Goal: Task Accomplishment & Management: Use online tool/utility

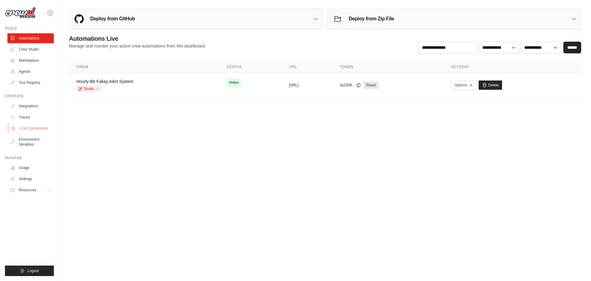
click at [43, 128] on link "LLM Connections" at bounding box center [31, 128] width 47 height 10
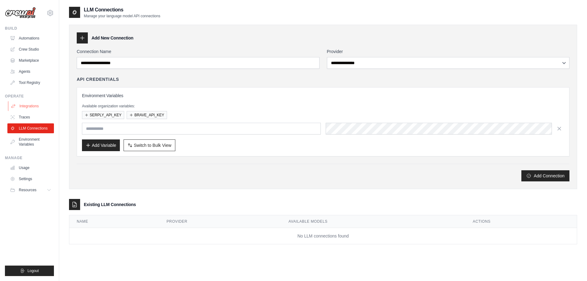
click at [35, 108] on link "Integrations" at bounding box center [31, 106] width 47 height 10
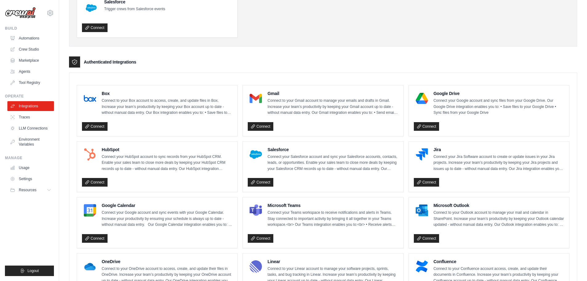
scroll to position [123, 0]
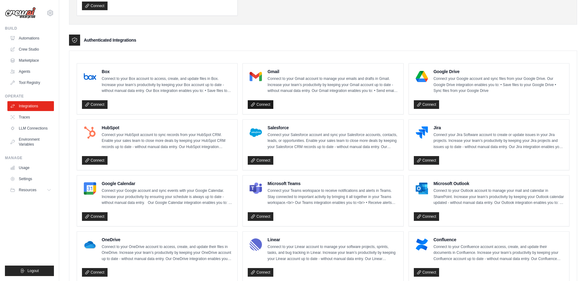
click at [260, 105] on link "Connect" at bounding box center [261, 104] width 26 height 9
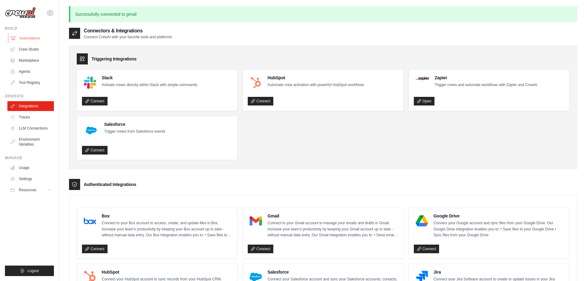
click at [25, 39] on link "Automations" at bounding box center [31, 38] width 47 height 10
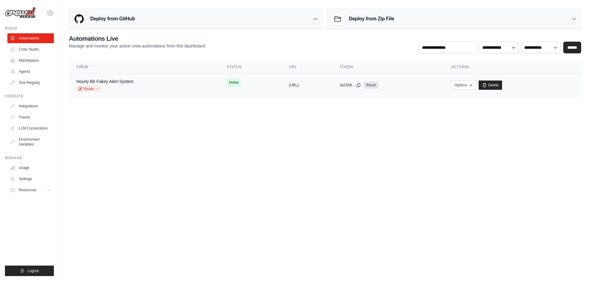
click at [158, 81] on div "Hourly Bb Fakey Alert System Studio" at bounding box center [144, 85] width 136 height 14
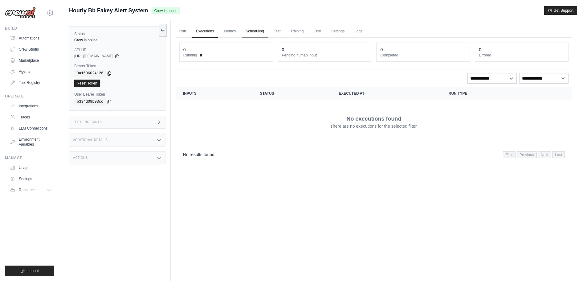
click at [260, 31] on link "Scheduling" at bounding box center [255, 31] width 26 height 13
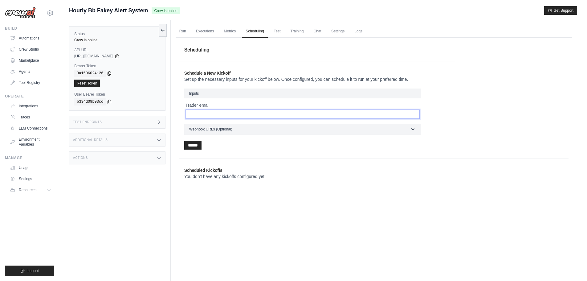
click at [227, 115] on input "Trader email" at bounding box center [302, 113] width 234 height 9
type input "**********"
click at [197, 143] on input "******" at bounding box center [192, 145] width 17 height 9
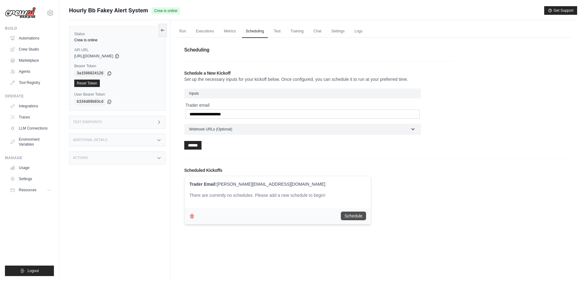
click at [346, 214] on button "Schedule" at bounding box center [353, 215] width 25 height 9
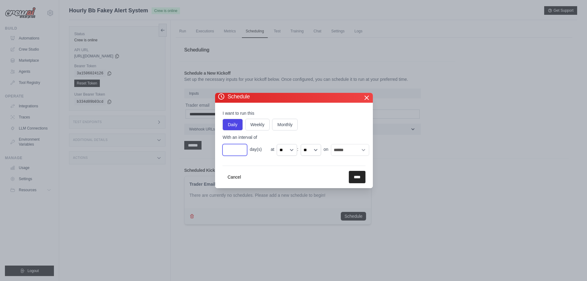
click at [242, 152] on input "*" at bounding box center [234, 150] width 25 height 12
click at [242, 149] on input "*" at bounding box center [234, 150] width 25 height 12
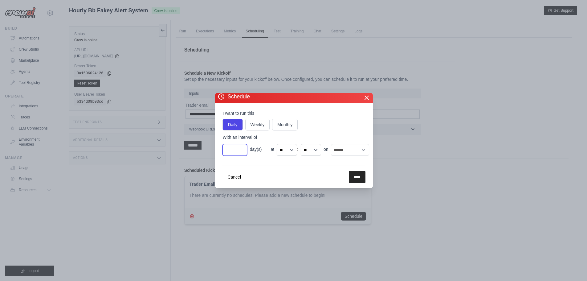
click at [242, 153] on input "*" at bounding box center [234, 150] width 25 height 12
click at [240, 151] on input "*" at bounding box center [234, 150] width 25 height 12
type input "*"
click at [240, 151] on input "*" at bounding box center [234, 150] width 25 height 12
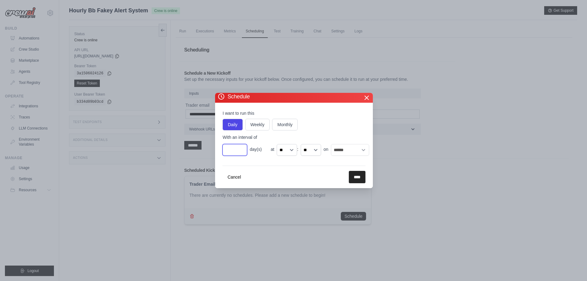
click at [240, 151] on input "*" at bounding box center [234, 150] width 25 height 12
click at [258, 149] on span "day(s)" at bounding box center [259, 149] width 18 height 6
click at [291, 148] on select "** ** ** ** ** ** ** ** ** ** ** ** ** ** ** ** ** ** ** ** ** ** ** **" at bounding box center [287, 150] width 20 height 12
click at [330, 128] on div "Daily Weekly Monthly" at bounding box center [293, 125] width 143 height 12
drag, startPoint x: 299, startPoint y: 98, endPoint x: 496, endPoint y: 38, distance: 206.0
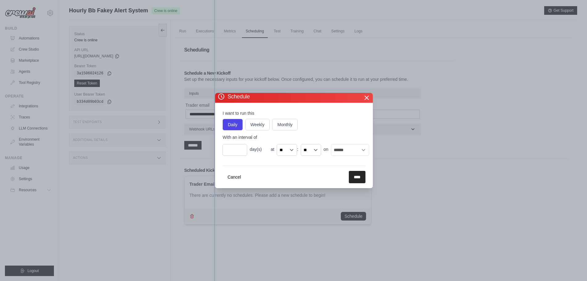
click at [496, 38] on div "​ Schedule I want to run this Daily Weekly Monthly With an interval of * day(s)…" at bounding box center [293, 140] width 587 height 281
click at [294, 150] on select "** ** ** ** ** ** ** ** ** ** ** ** ** ** ** ** ** ** ** ** ** ** ** **" at bounding box center [287, 150] width 20 height 12
click at [277, 144] on select "** ** ** ** ** ** ** ** ** ** ** ** ** ** ** ** ** ** ** ** ** ** ** **" at bounding box center [287, 150] width 20 height 12
click at [291, 149] on select "** ** ** ** ** ** ** ** ** ** ** ** ** ** ** ** ** ** ** ** ** ** ** **" at bounding box center [287, 150] width 20 height 12
select select "**"
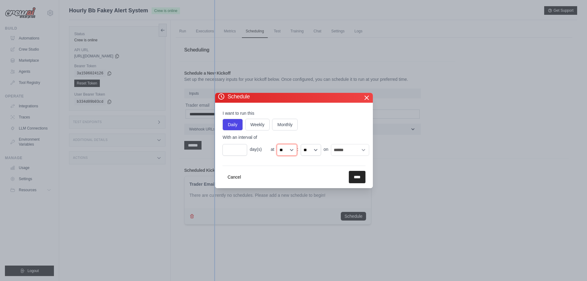
click at [277, 144] on select "** ** ** ** ** ** ** ** ** ** ** ** ** ** ** ** ** ** ** ** ** ** ** **" at bounding box center [287, 150] width 20 height 12
click at [316, 149] on select "** ** ** **" at bounding box center [311, 150] width 20 height 12
select select "**"
click at [301, 144] on select "** ** ** **" at bounding box center [311, 150] width 20 height 12
click at [357, 177] on input "****" at bounding box center [357, 177] width 17 height 12
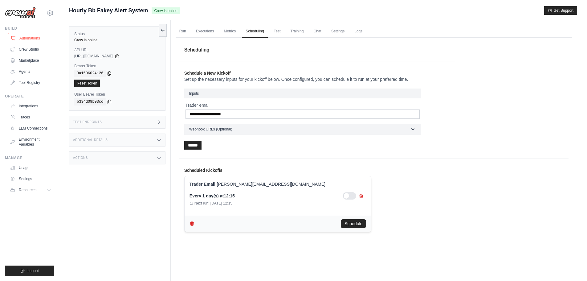
click at [42, 41] on link "Automations" at bounding box center [31, 38] width 47 height 10
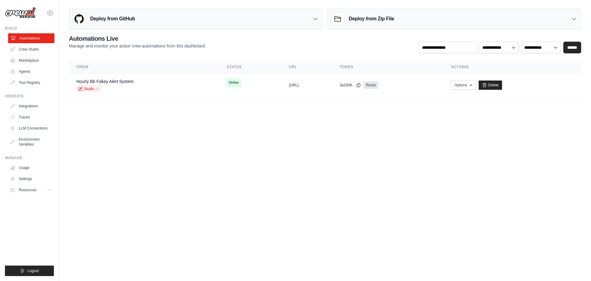
click at [35, 37] on link "Automations" at bounding box center [31, 38] width 47 height 10
click at [474, 86] on icon "button" at bounding box center [471, 84] width 5 height 5
click at [308, 140] on body "dean.twort@gmail.com Settings Build Automations Crew Studio" at bounding box center [295, 140] width 591 height 281
drag, startPoint x: 405, startPoint y: 208, endPoint x: 404, endPoint y: 205, distance: 3.2
click at [405, 208] on body "dean.twort@gmail.com Settings Build Automations Crew Studio" at bounding box center [295, 140] width 591 height 281
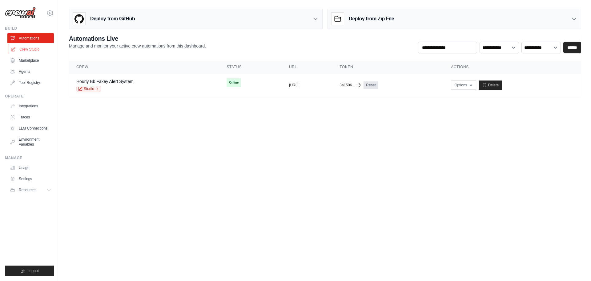
click at [28, 51] on link "Crew Studio" at bounding box center [31, 49] width 47 height 10
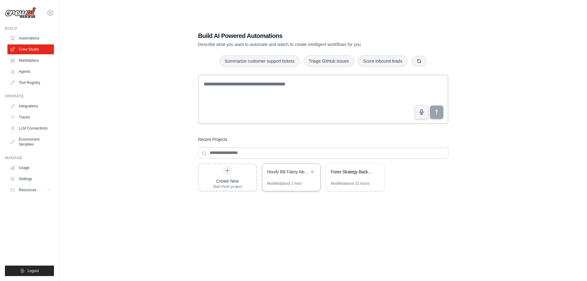
click at [271, 169] on div "Hourly BB Fakey Alert System" at bounding box center [288, 172] width 42 height 6
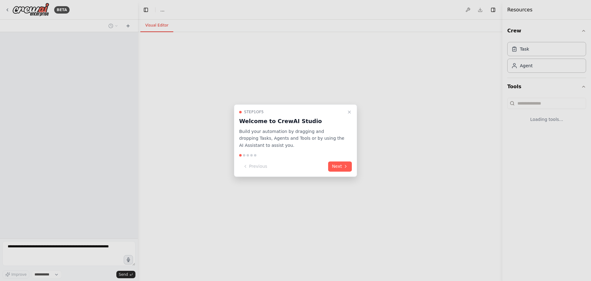
select select "****"
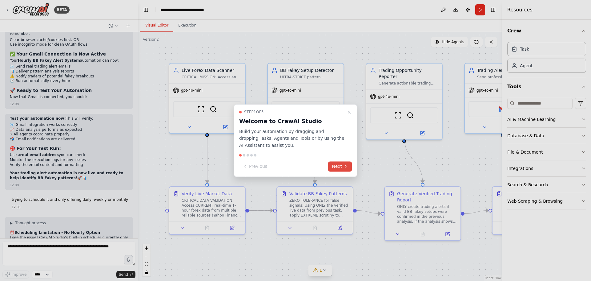
click at [338, 163] on button "Next" at bounding box center [340, 166] width 24 height 10
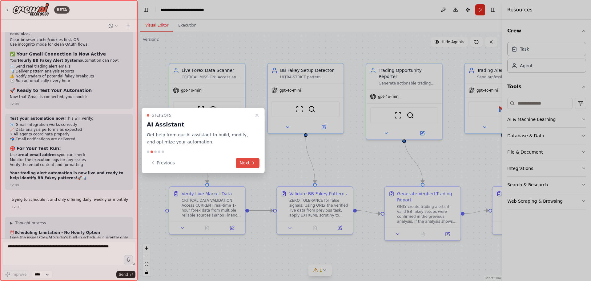
scroll to position [9511, 0]
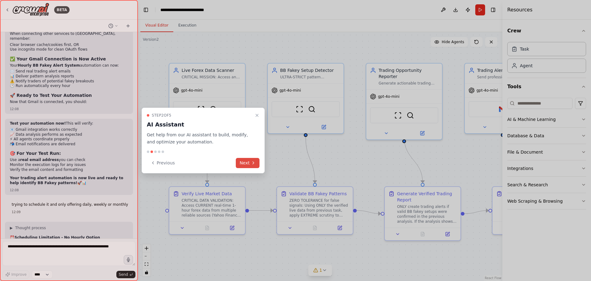
click at [242, 160] on button "Next" at bounding box center [248, 163] width 24 height 10
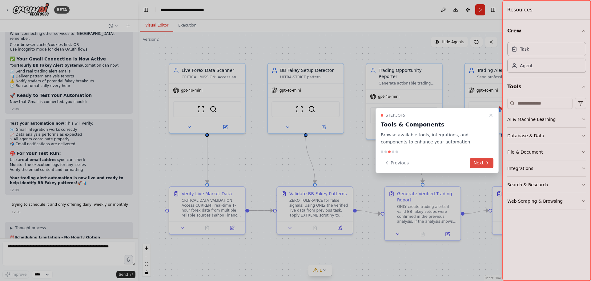
click at [481, 160] on button "Next" at bounding box center [482, 163] width 24 height 10
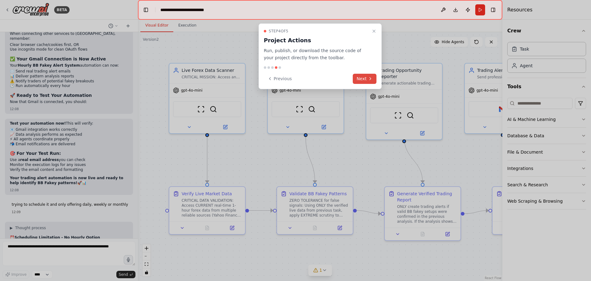
click at [362, 81] on button "Next" at bounding box center [365, 79] width 24 height 10
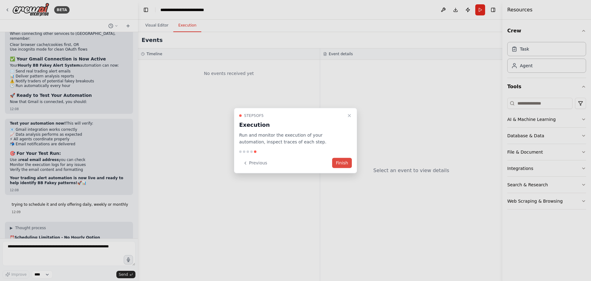
click at [341, 163] on button "Finish" at bounding box center [342, 163] width 20 height 10
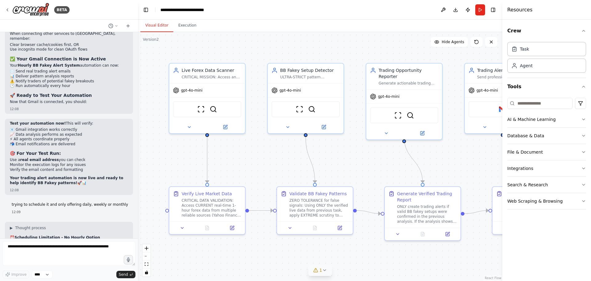
click at [323, 268] on icon at bounding box center [324, 269] width 5 height 5
click at [323, 269] on span "Gmail integration is not connected. Please connect before using it." at bounding box center [324, 268] width 124 height 5
click at [375, 254] on button at bounding box center [380, 253] width 10 height 7
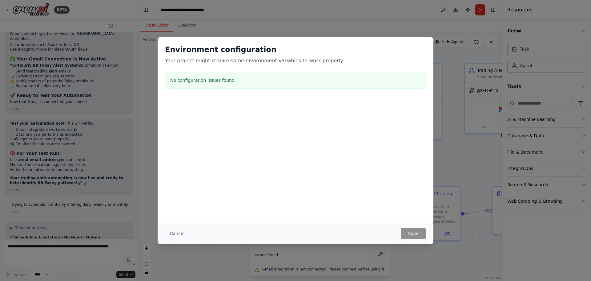
click at [374, 240] on div "Cancel Save" at bounding box center [296, 232] width 276 height 21
click at [181, 235] on button "Cancel" at bounding box center [177, 233] width 24 height 11
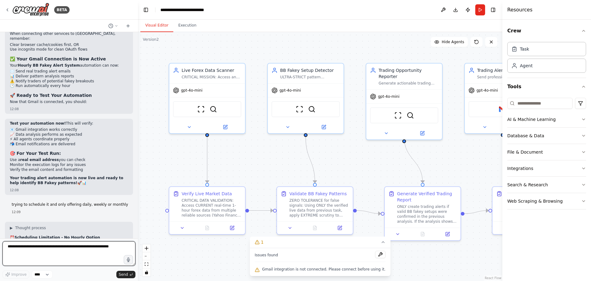
click at [64, 258] on textarea at bounding box center [68, 253] width 133 height 25
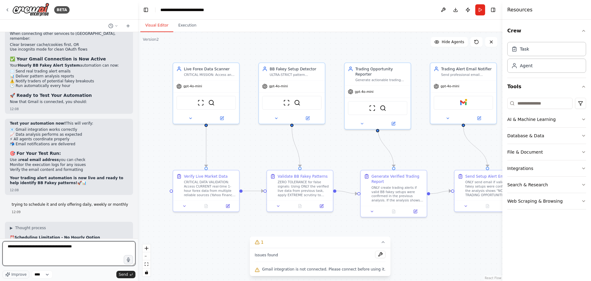
type textarea "**********"
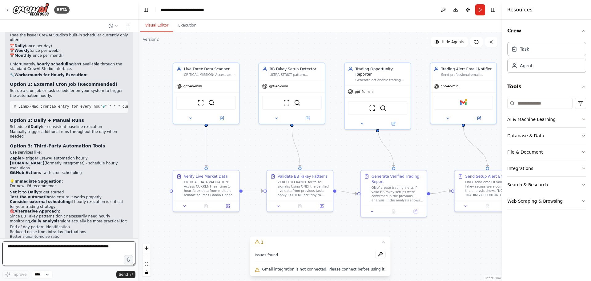
scroll to position [9723, 0]
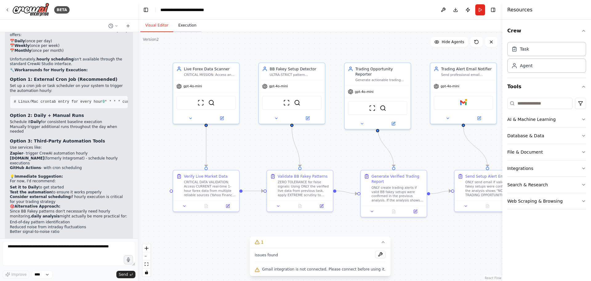
click at [184, 25] on button "Execution" at bounding box center [187, 25] width 28 height 13
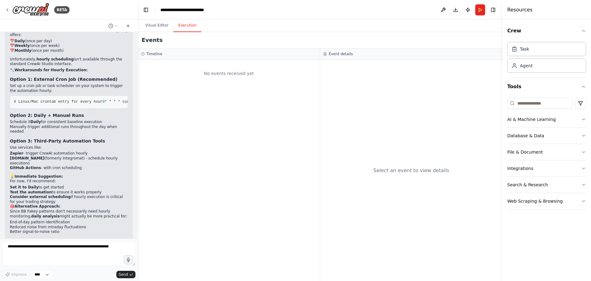
click at [218, 95] on div "No events received yet" at bounding box center [229, 170] width 182 height 221
click at [538, 171] on button "Integrations" at bounding box center [547, 168] width 79 height 16
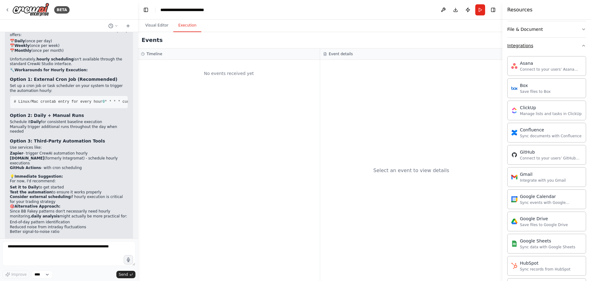
scroll to position [123, 0]
click at [526, 175] on div "Gmail" at bounding box center [543, 173] width 46 height 6
click at [36, 245] on textarea at bounding box center [68, 253] width 133 height 25
type textarea "**********"
click at [124, 273] on span "Send" at bounding box center [123, 274] width 9 height 5
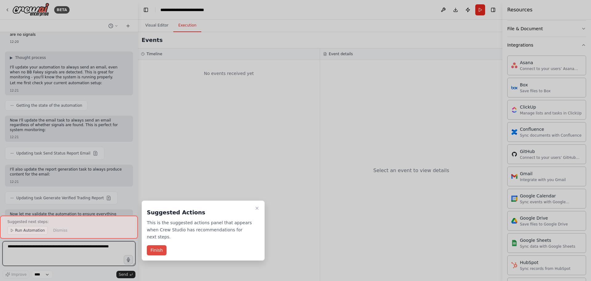
scroll to position [10206, 0]
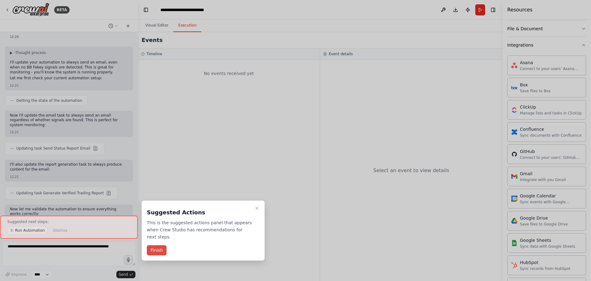
click at [152, 245] on button "Finish" at bounding box center [157, 250] width 20 height 10
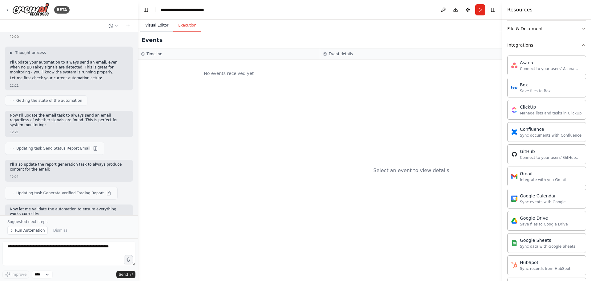
click at [156, 24] on button "Visual Editor" at bounding box center [156, 25] width 33 height 13
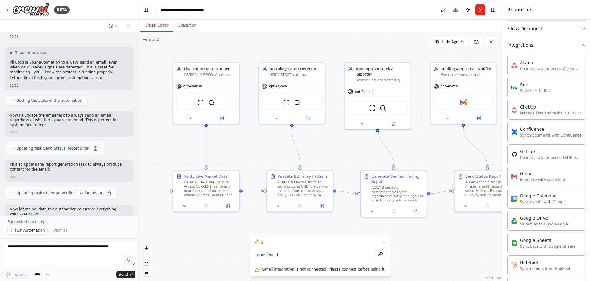
click at [582, 46] on icon "button" at bounding box center [584, 45] width 5 height 5
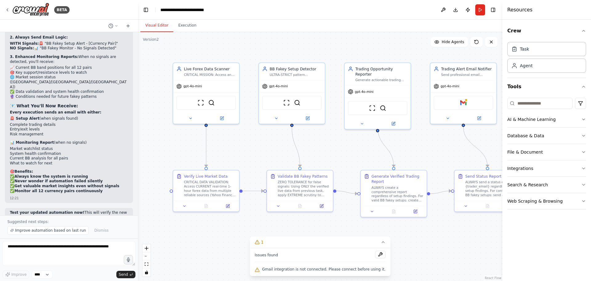
scroll to position [10479, 0]
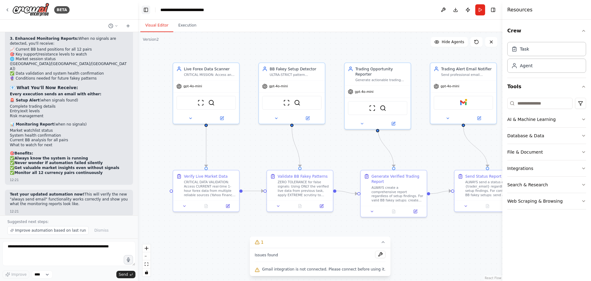
click at [146, 9] on button "Toggle Left Sidebar" at bounding box center [146, 10] width 9 height 9
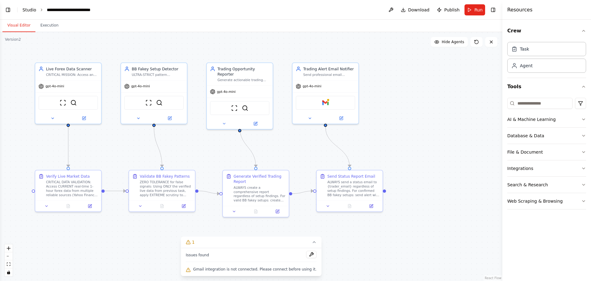
click at [28, 9] on link "Studio" at bounding box center [29, 9] width 14 height 5
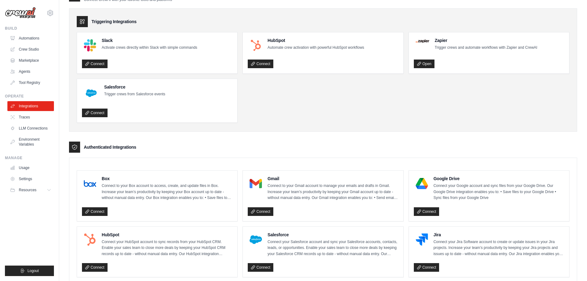
scroll to position [92, 0]
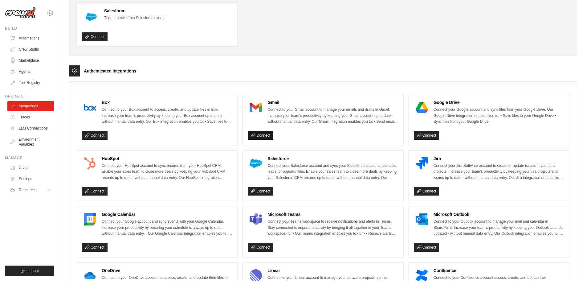
click at [263, 137] on link "Connect" at bounding box center [261, 135] width 26 height 9
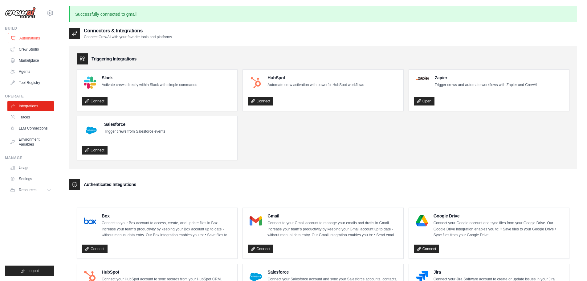
click at [27, 36] on link "Automations" at bounding box center [31, 38] width 47 height 10
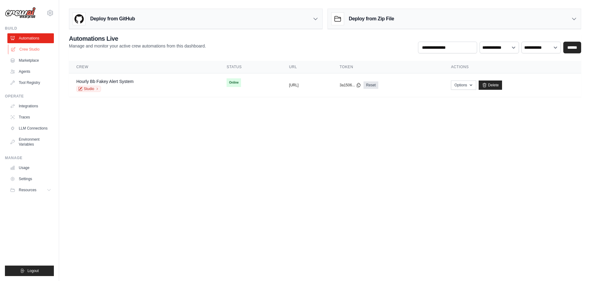
click at [26, 50] on link "Crew Studio" at bounding box center [31, 49] width 47 height 10
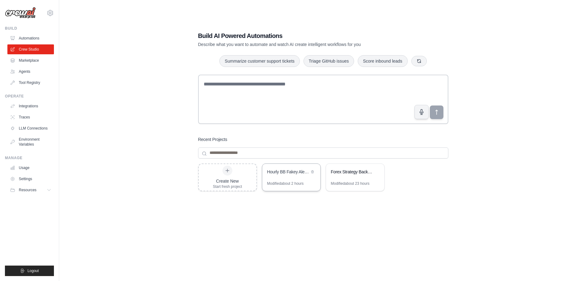
click at [290, 170] on div "Hourly BB Fakey Alert System" at bounding box center [288, 172] width 42 height 6
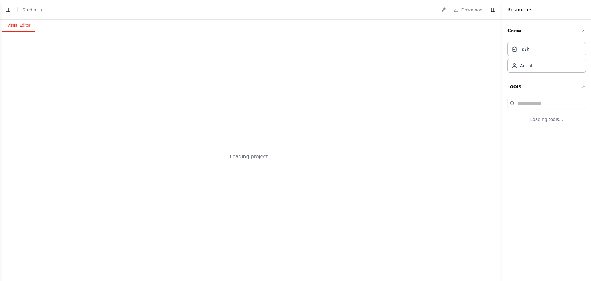
select select "****"
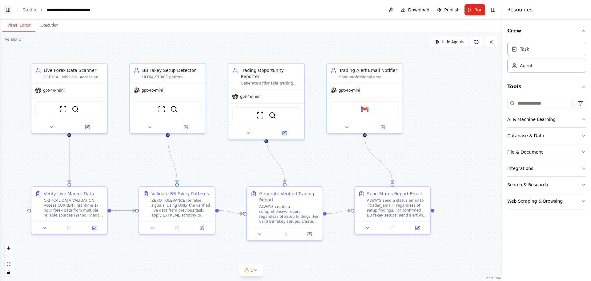
click at [6, 10] on button "Toggle Left Sidebar" at bounding box center [8, 10] width 9 height 9
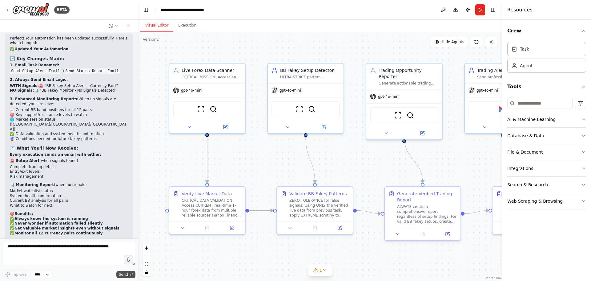
scroll to position [10478, 0]
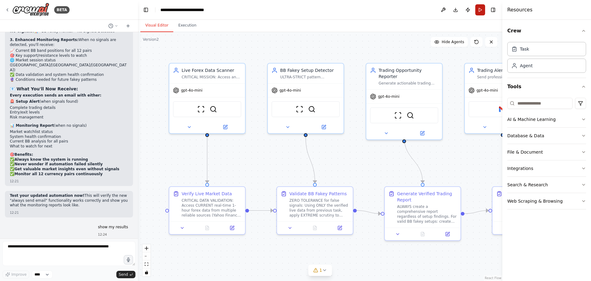
click at [480, 10] on button "Run" at bounding box center [481, 9] width 10 height 11
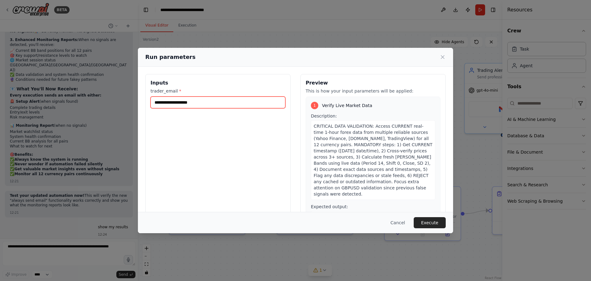
click at [236, 100] on input "trader_email *" at bounding box center [218, 102] width 135 height 12
type input "**********"
click at [417, 219] on button "Execute" at bounding box center [430, 222] width 32 height 11
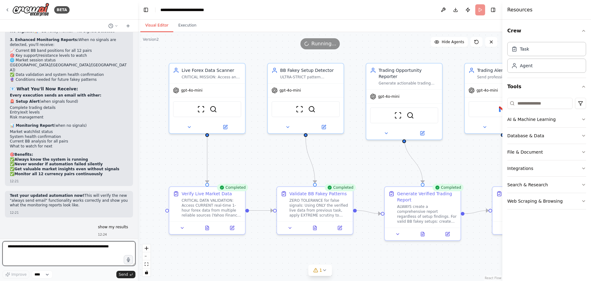
click at [26, 254] on textarea at bounding box center [68, 253] width 133 height 25
click at [425, 236] on button at bounding box center [423, 232] width 26 height 7
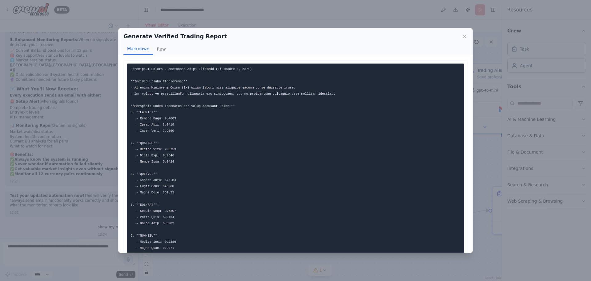
click at [469, 36] on div "Generate Verified Trading Report Markdown Raw" at bounding box center [296, 41] width 354 height 27
click at [464, 35] on icon at bounding box center [464, 36] width 3 height 3
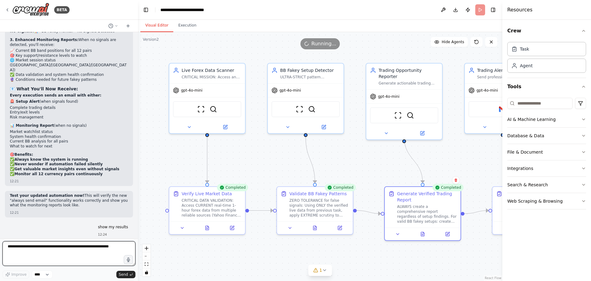
click at [67, 248] on textarea at bounding box center [68, 253] width 133 height 25
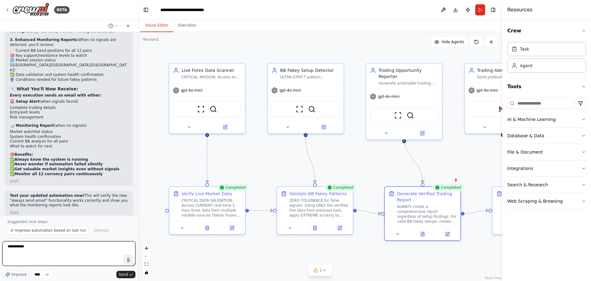
type textarea "**********"
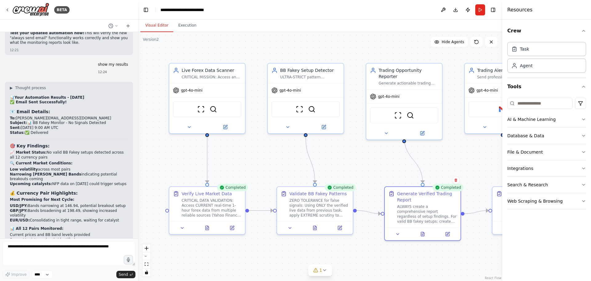
scroll to position [10656, 0]
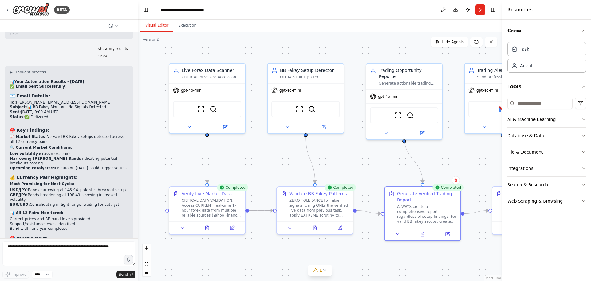
click at [49, 247] on textarea at bounding box center [68, 253] width 133 height 25
type textarea "**********"
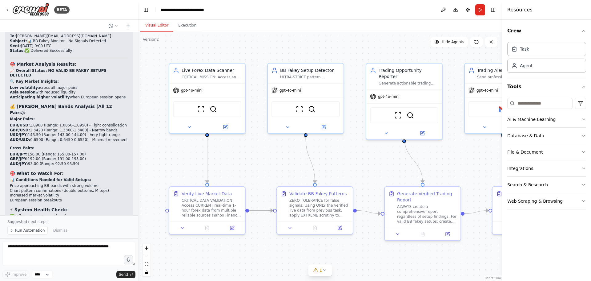
scroll to position [11026, 0]
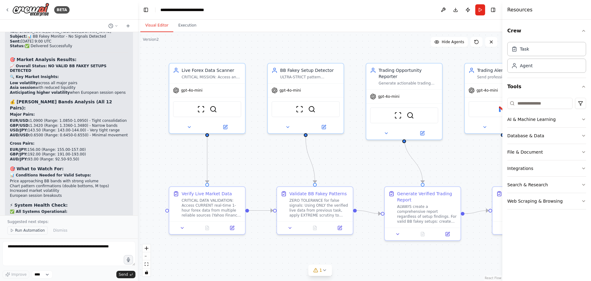
click at [30, 231] on span "Run Automation" at bounding box center [30, 230] width 30 height 5
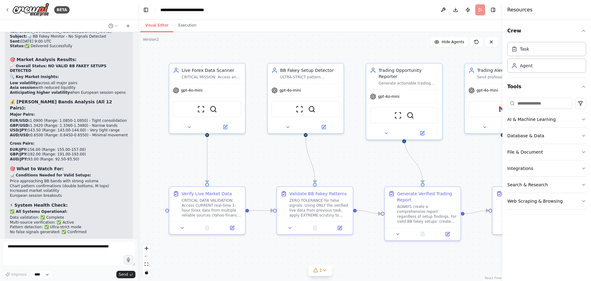
scroll to position [11003, 0]
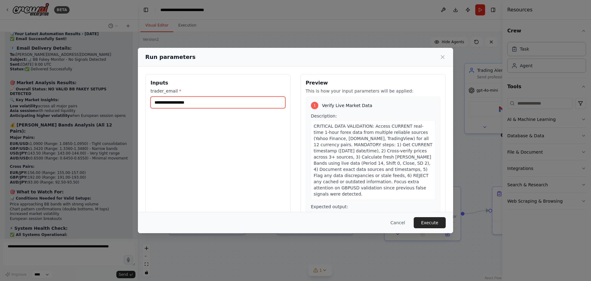
click at [184, 102] on input "**********" at bounding box center [218, 102] width 135 height 12
click at [209, 97] on input "**********" at bounding box center [218, 102] width 135 height 12
type input "**********"
click at [425, 220] on button "Execute" at bounding box center [430, 222] width 32 height 11
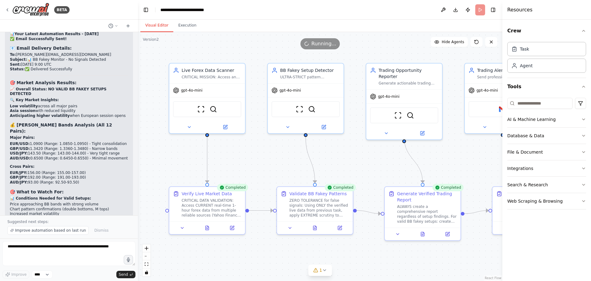
scroll to position [11026, 0]
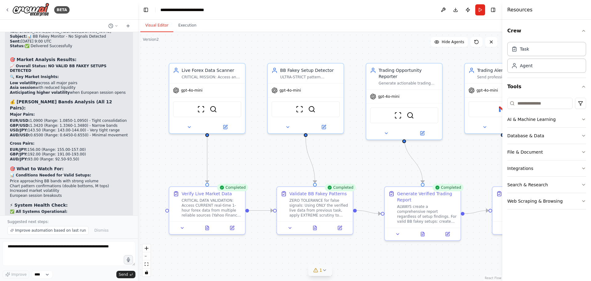
click at [319, 270] on div "1" at bounding box center [318, 270] width 9 height 6
click at [144, 13] on button "Toggle Left Sidebar" at bounding box center [146, 10] width 9 height 9
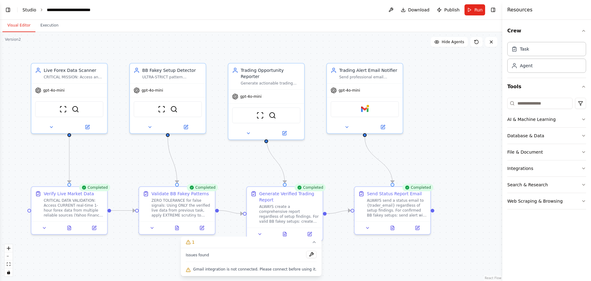
click at [32, 9] on link "Studio" at bounding box center [29, 9] width 14 height 5
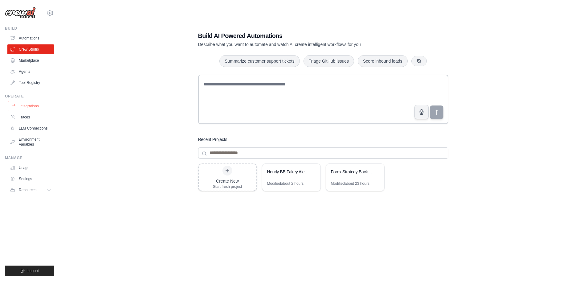
click at [30, 104] on link "Integrations" at bounding box center [31, 106] width 47 height 10
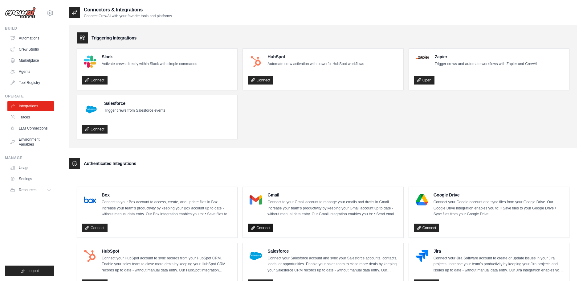
click at [261, 228] on link "Connect" at bounding box center [261, 227] width 26 height 9
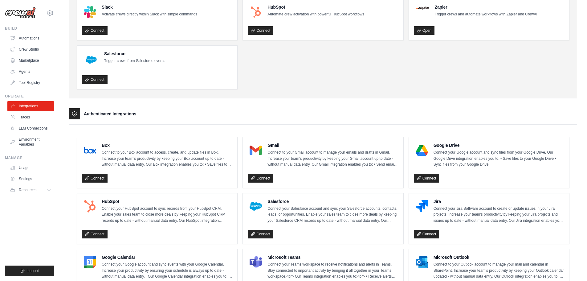
scroll to position [92, 0]
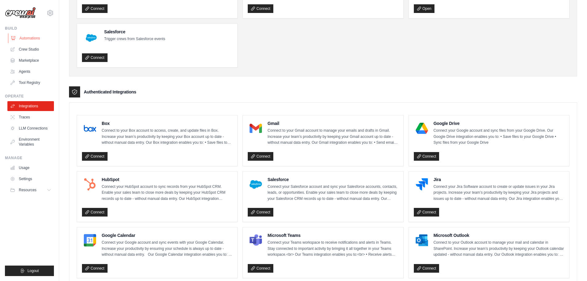
click at [23, 39] on link "Automations" at bounding box center [31, 38] width 47 height 10
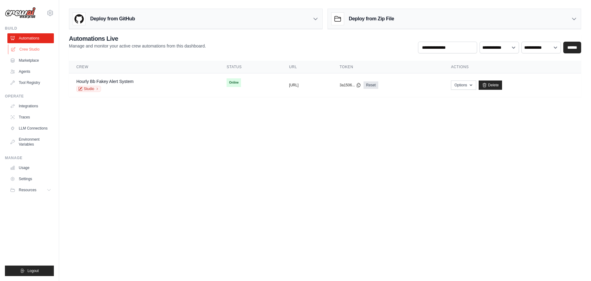
click at [27, 52] on link "Crew Studio" at bounding box center [31, 49] width 47 height 10
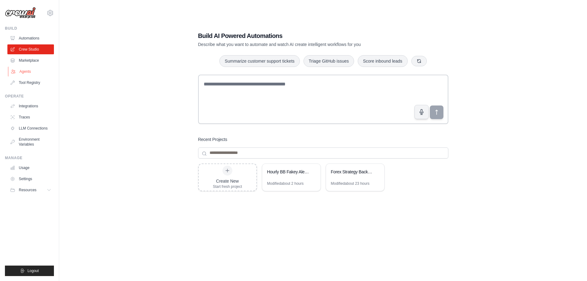
click at [28, 71] on link "Agents" at bounding box center [31, 72] width 47 height 10
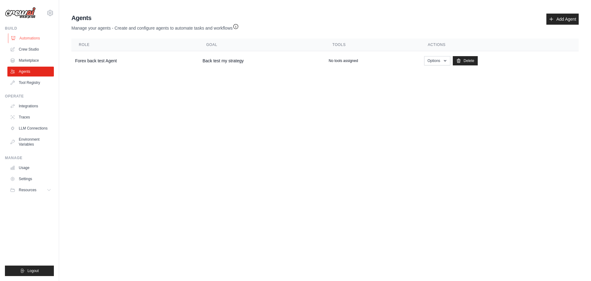
click at [35, 38] on link "Automations" at bounding box center [31, 38] width 47 height 10
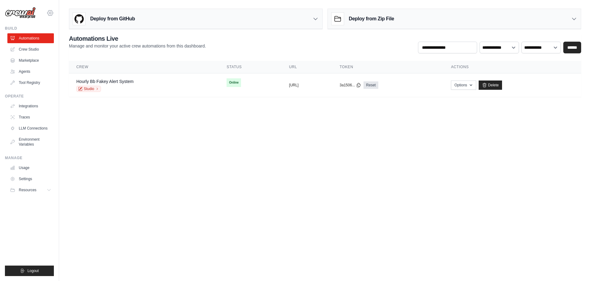
click at [48, 14] on icon at bounding box center [50, 12] width 7 height 7
click at [233, 135] on body "[PERSON_NAME][EMAIL_ADDRESS][DOMAIN_NAME] Settings Build Automations Crew Studio" at bounding box center [295, 140] width 591 height 281
click at [27, 71] on link "Agents" at bounding box center [31, 72] width 47 height 10
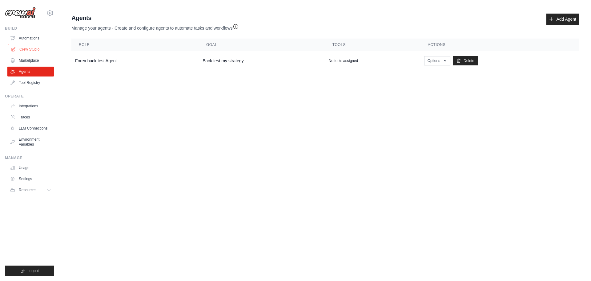
click at [27, 47] on link "Crew Studio" at bounding box center [31, 49] width 47 height 10
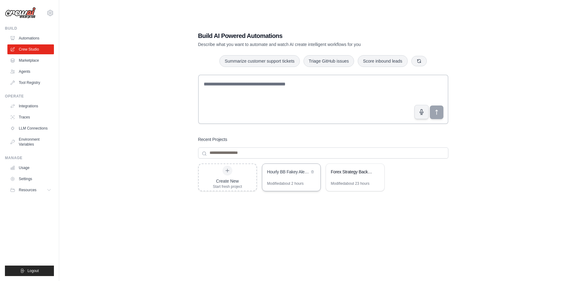
click at [290, 172] on div "Hourly BB Fakey Alert System" at bounding box center [288, 172] width 42 height 6
click at [34, 36] on link "Automations" at bounding box center [31, 38] width 47 height 10
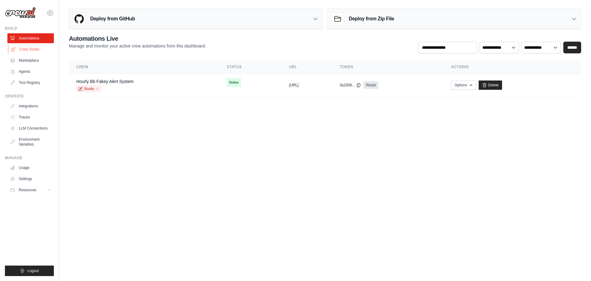
click at [32, 47] on link "Crew Studio" at bounding box center [31, 49] width 47 height 10
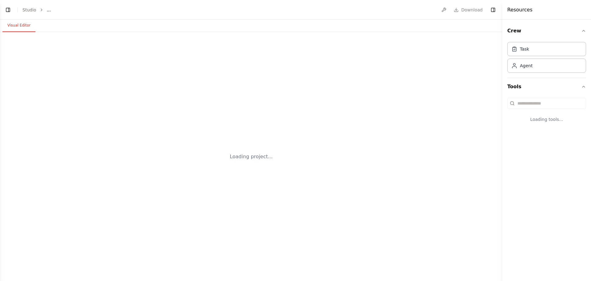
select select "****"
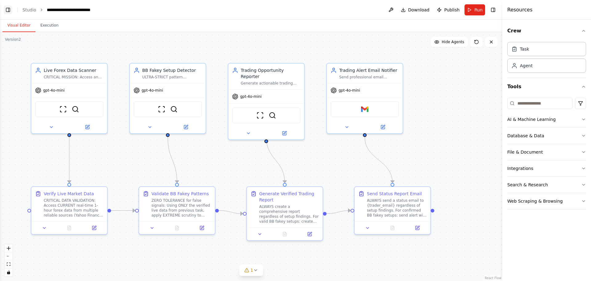
click at [6, 9] on button "Toggle Left Sidebar" at bounding box center [8, 10] width 9 height 9
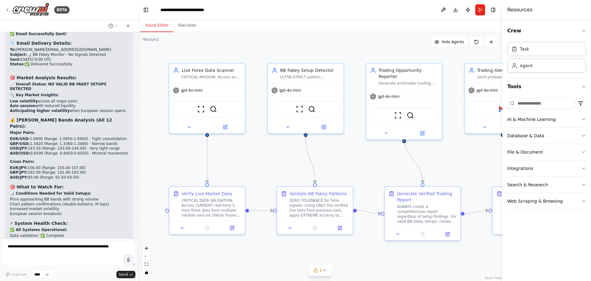
scroll to position [11003, 0]
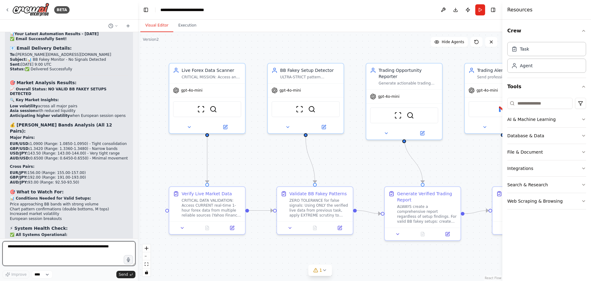
click at [65, 244] on textarea at bounding box center [68, 253] width 133 height 25
click at [479, 7] on button "Run" at bounding box center [481, 9] width 10 height 11
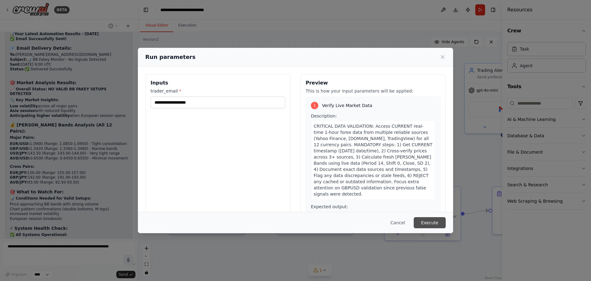
click at [440, 223] on button "Execute" at bounding box center [430, 222] width 32 height 11
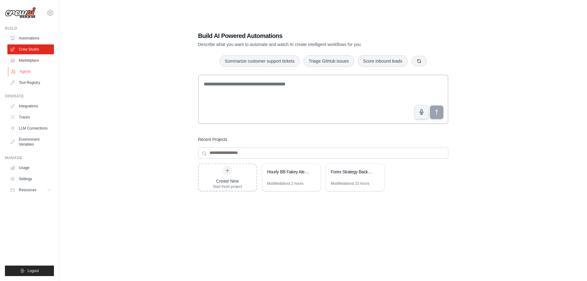
click at [23, 72] on link "Agents" at bounding box center [31, 72] width 47 height 10
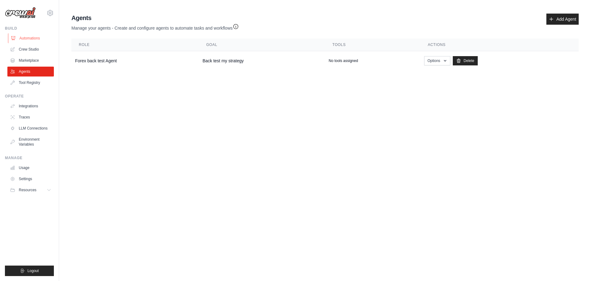
click at [24, 37] on link "Automations" at bounding box center [31, 38] width 47 height 10
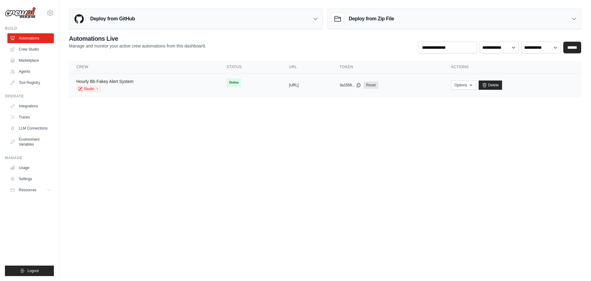
click at [111, 80] on link "Hourly Bb Fakey Alert System" at bounding box center [104, 81] width 57 height 5
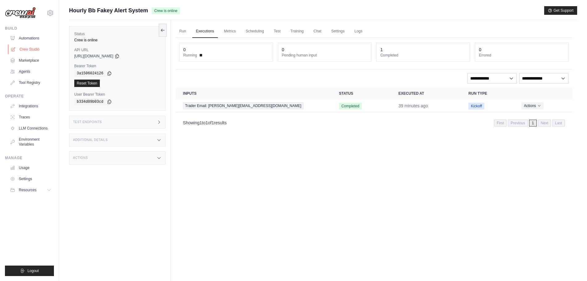
click at [35, 48] on link "Crew Studio" at bounding box center [31, 49] width 47 height 10
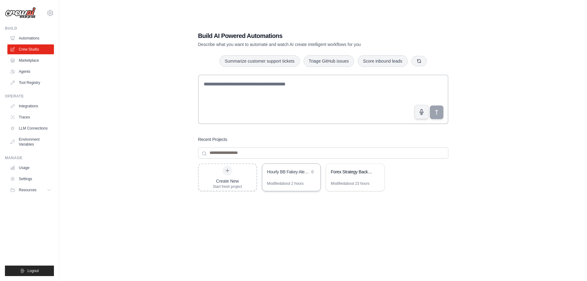
click at [283, 169] on div "Hourly BB Fakey Alert System" at bounding box center [288, 172] width 42 height 6
click at [32, 104] on link "Integrations" at bounding box center [31, 106] width 47 height 10
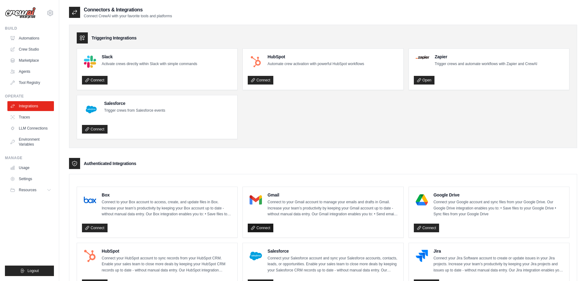
click at [266, 228] on link "Connect" at bounding box center [261, 227] width 26 height 9
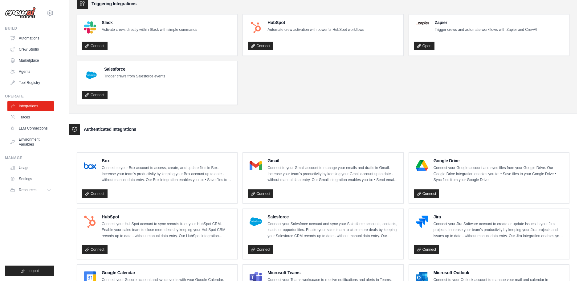
scroll to position [154, 0]
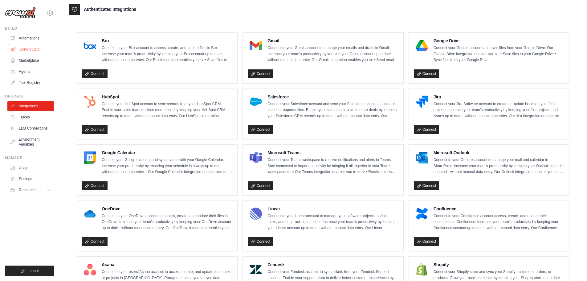
click at [25, 47] on link "Crew Studio" at bounding box center [31, 49] width 47 height 10
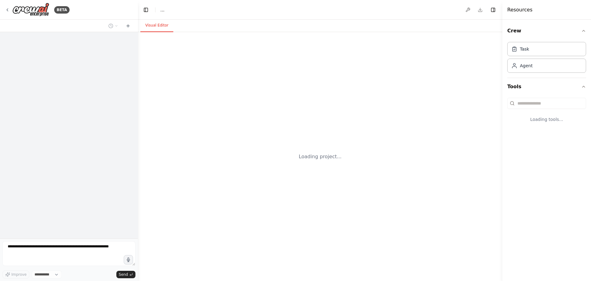
select select "****"
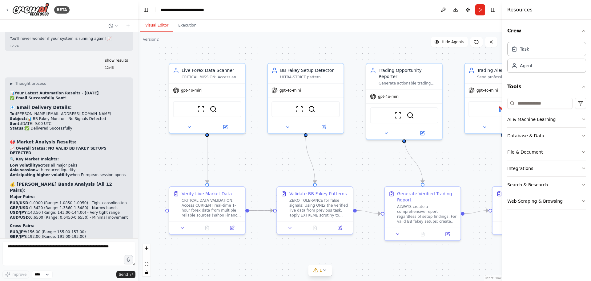
scroll to position [11003, 0]
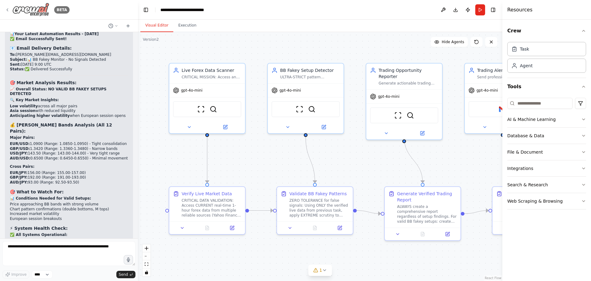
click at [7, 9] on icon at bounding box center [7, 9] width 5 height 5
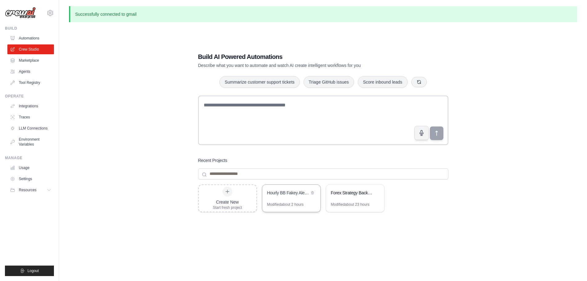
click at [281, 192] on div "Hourly BB Fakey Alert System" at bounding box center [288, 192] width 42 height 6
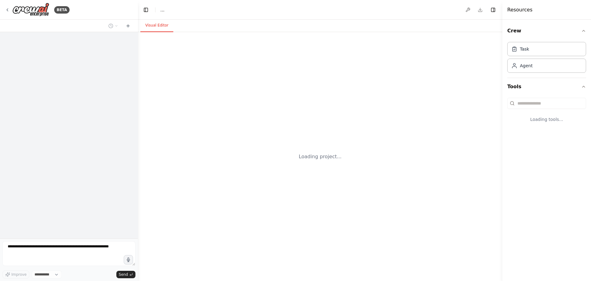
select select "****"
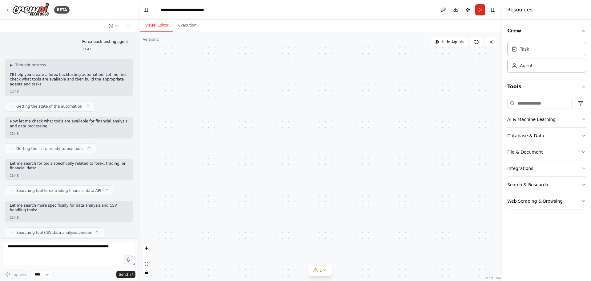
scroll to position [10944, 0]
